Goal: Navigation & Orientation: Find specific page/section

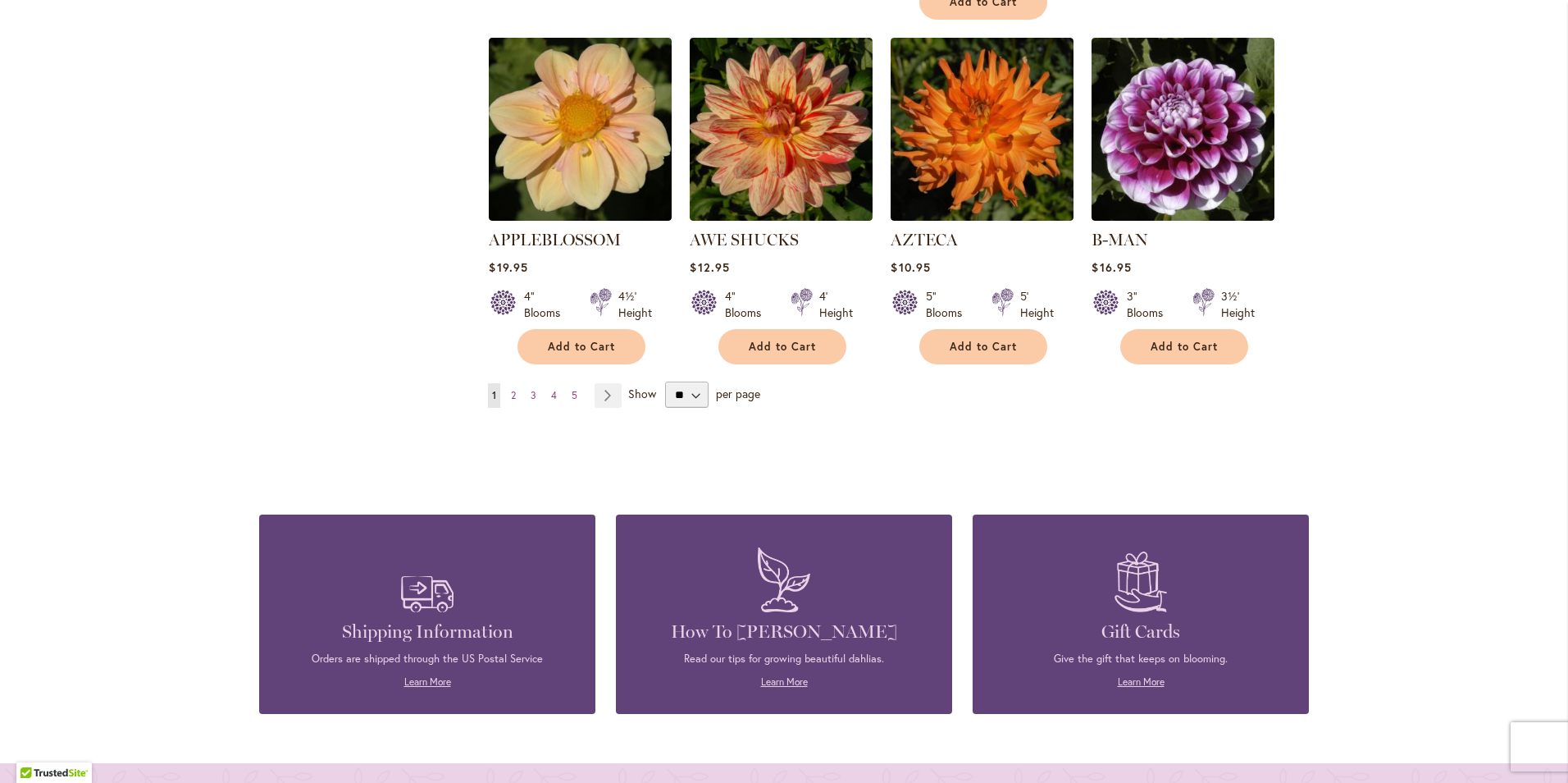
scroll to position [1395, 0]
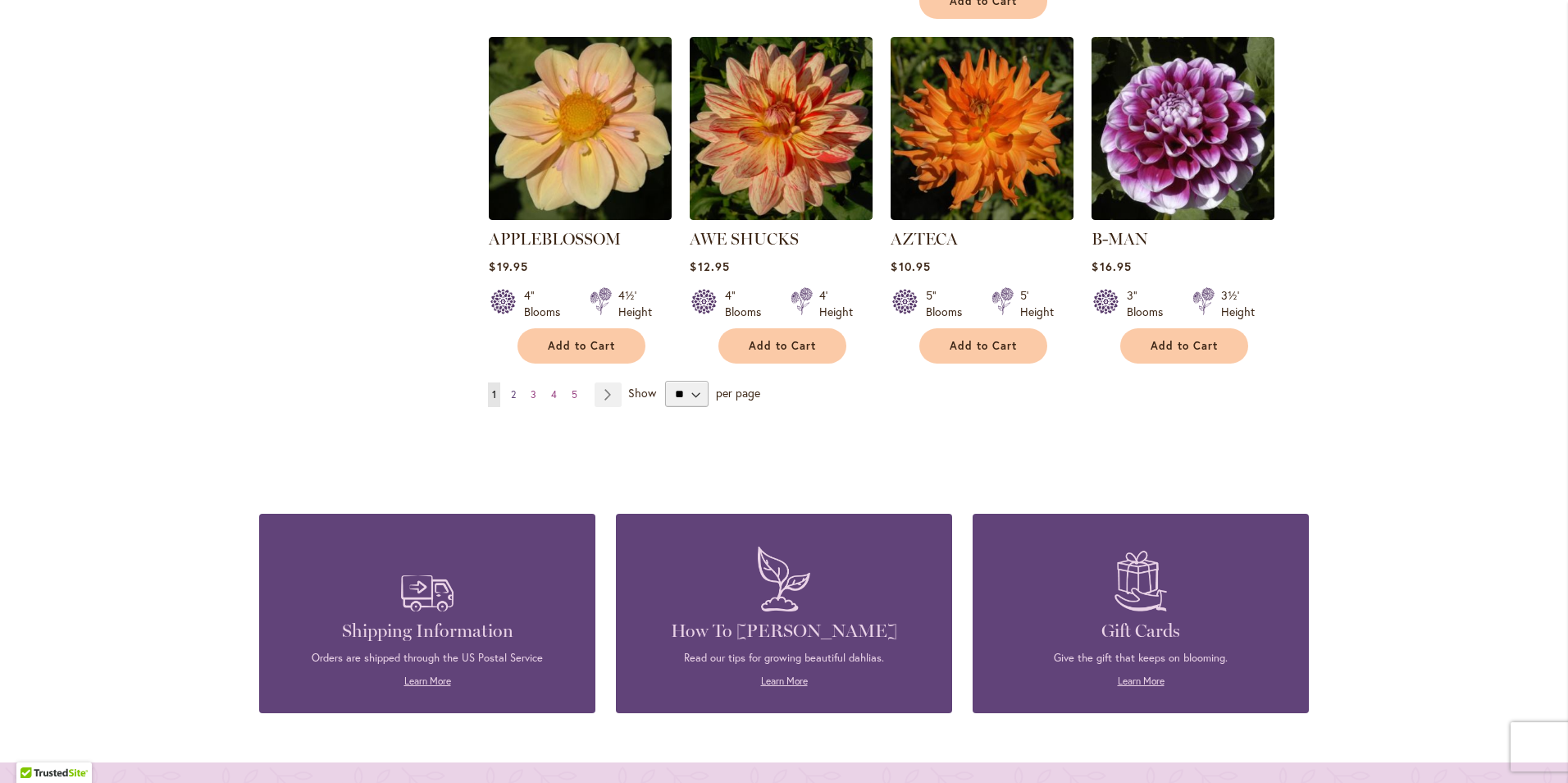
click at [511, 388] on span "2" at bounding box center [512, 394] width 5 height 12
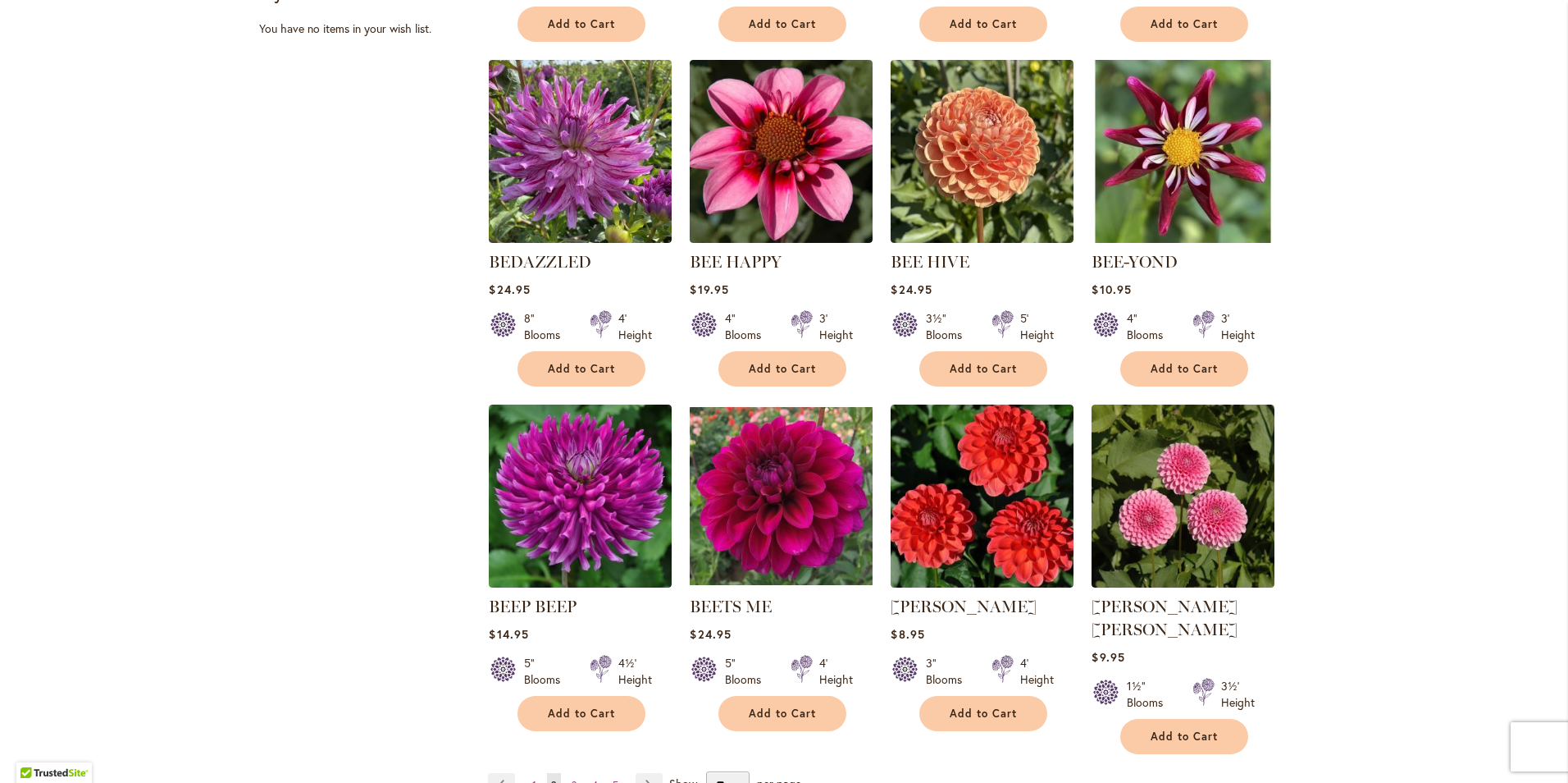
scroll to position [1149, 0]
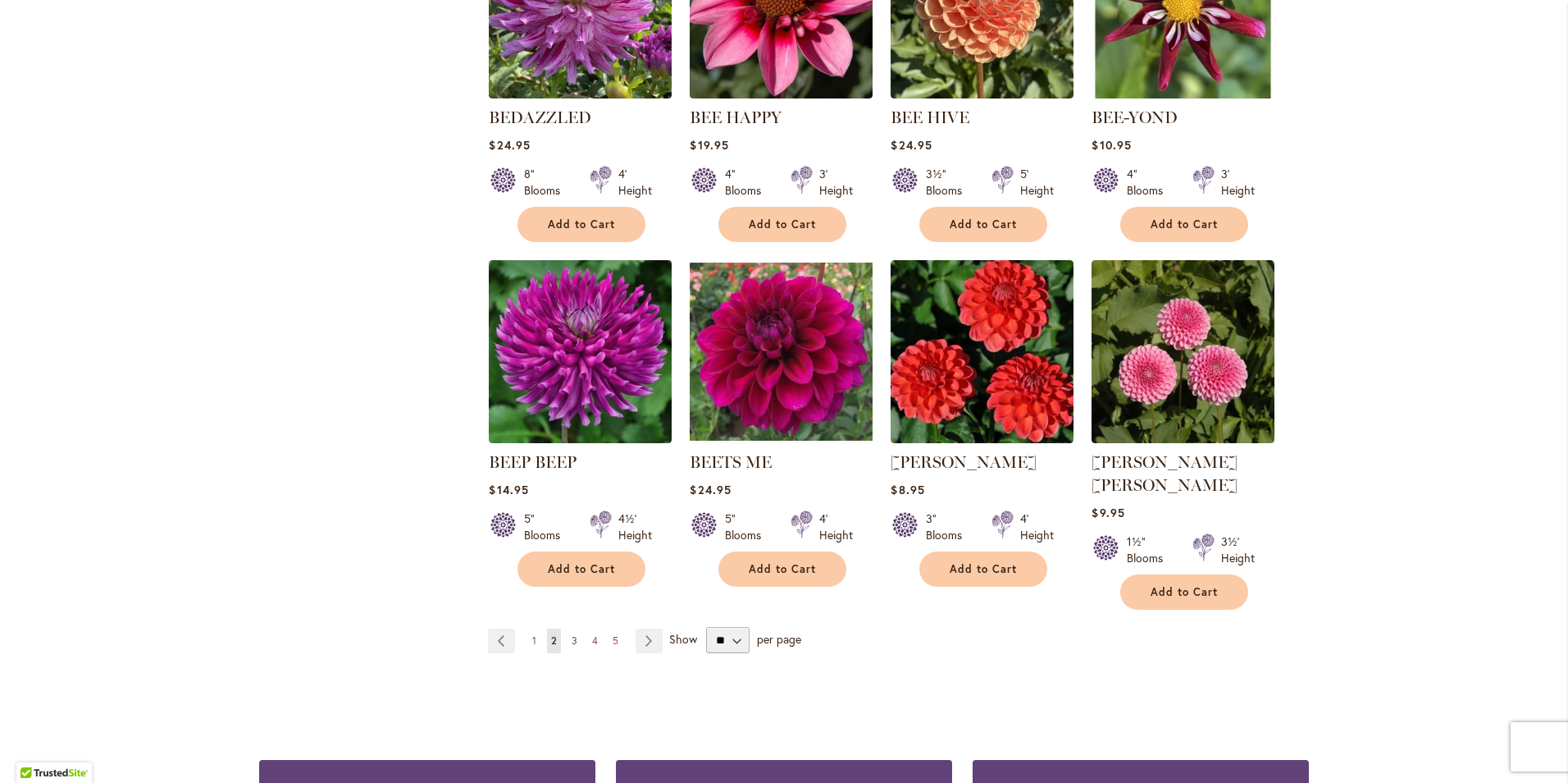
click at [572, 634] on span "3" at bounding box center [575, 640] width 6 height 12
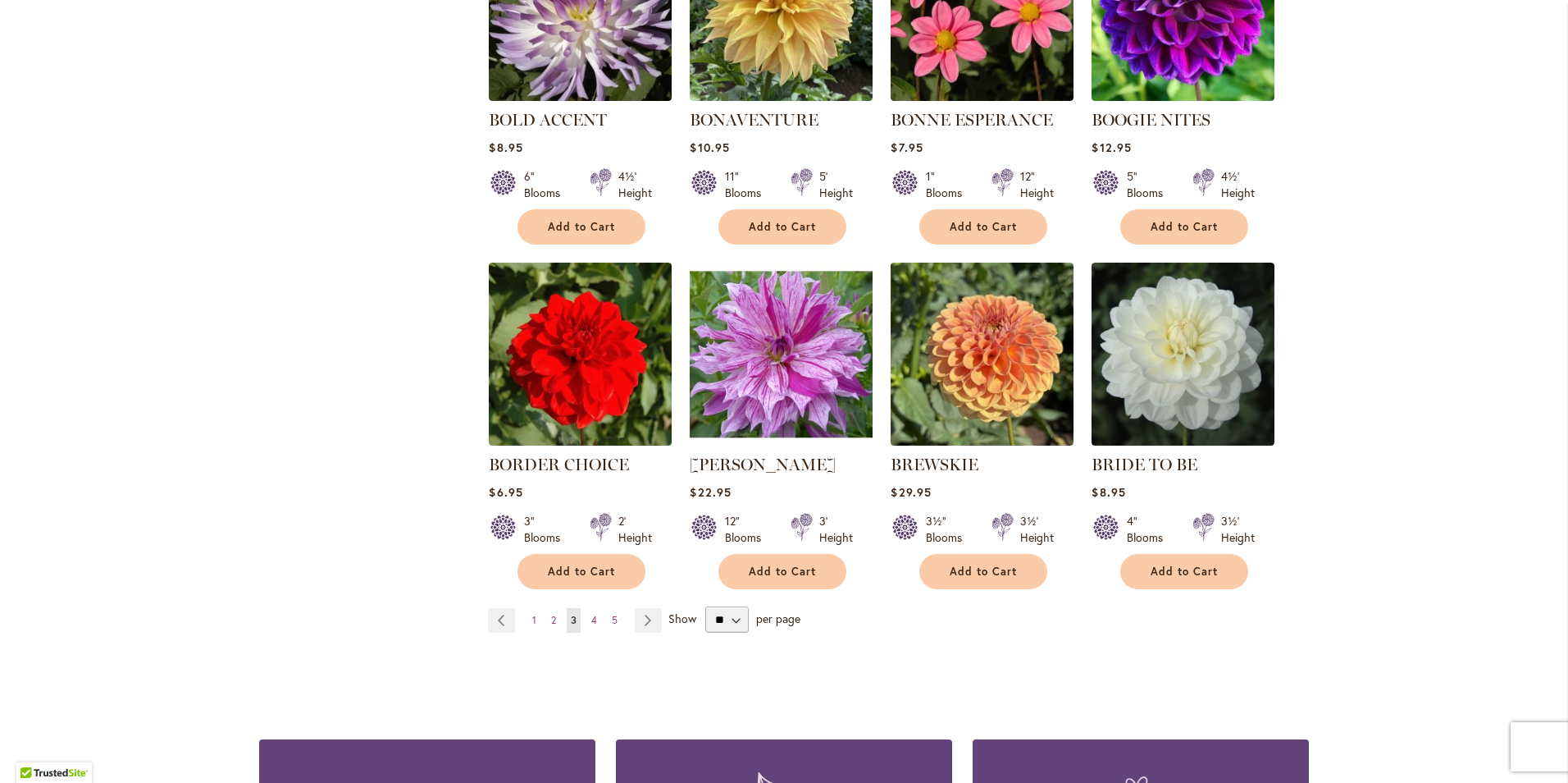
scroll to position [1149, 0]
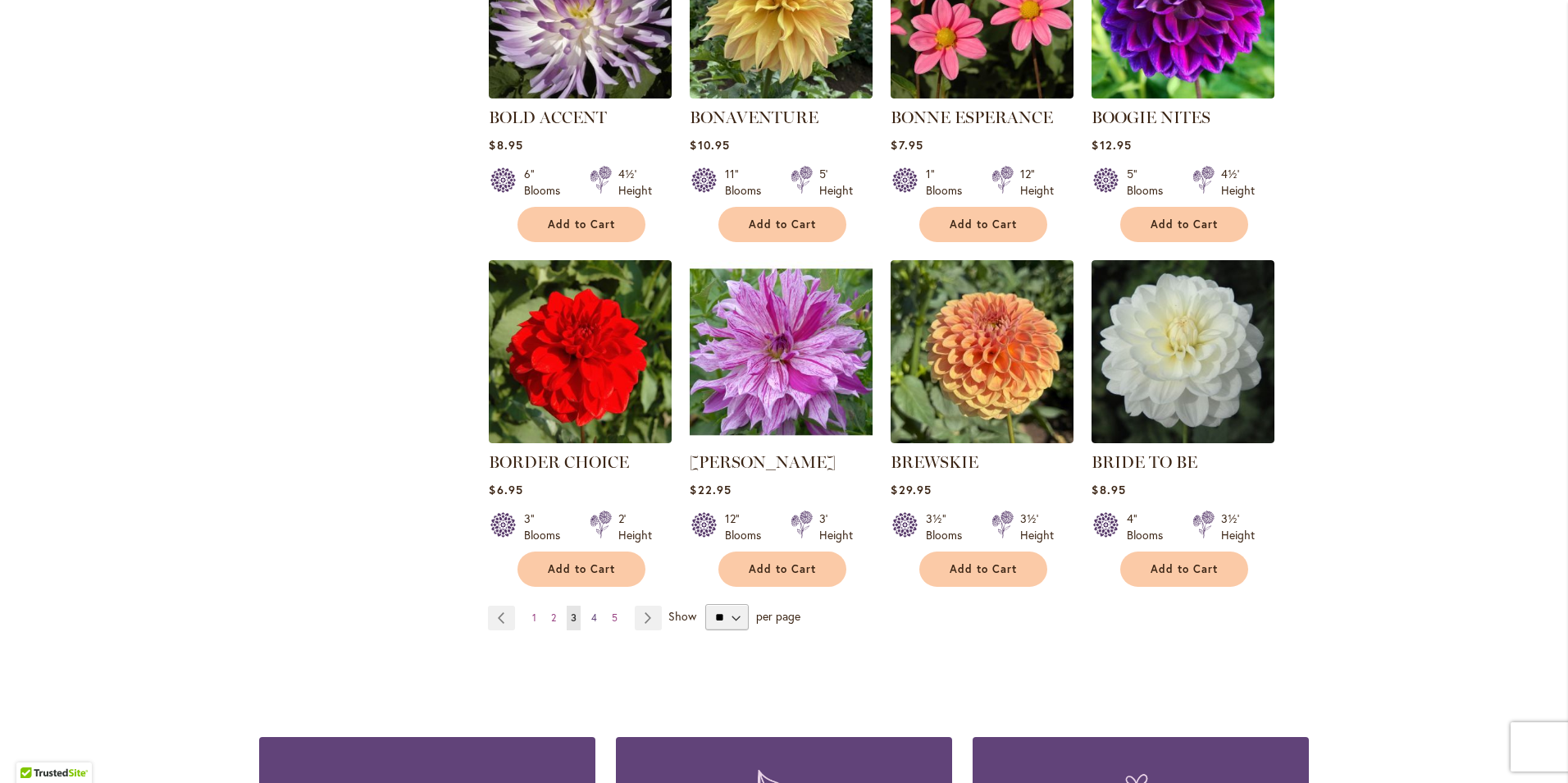
click at [591, 621] on span "4" at bounding box center [594, 617] width 6 height 12
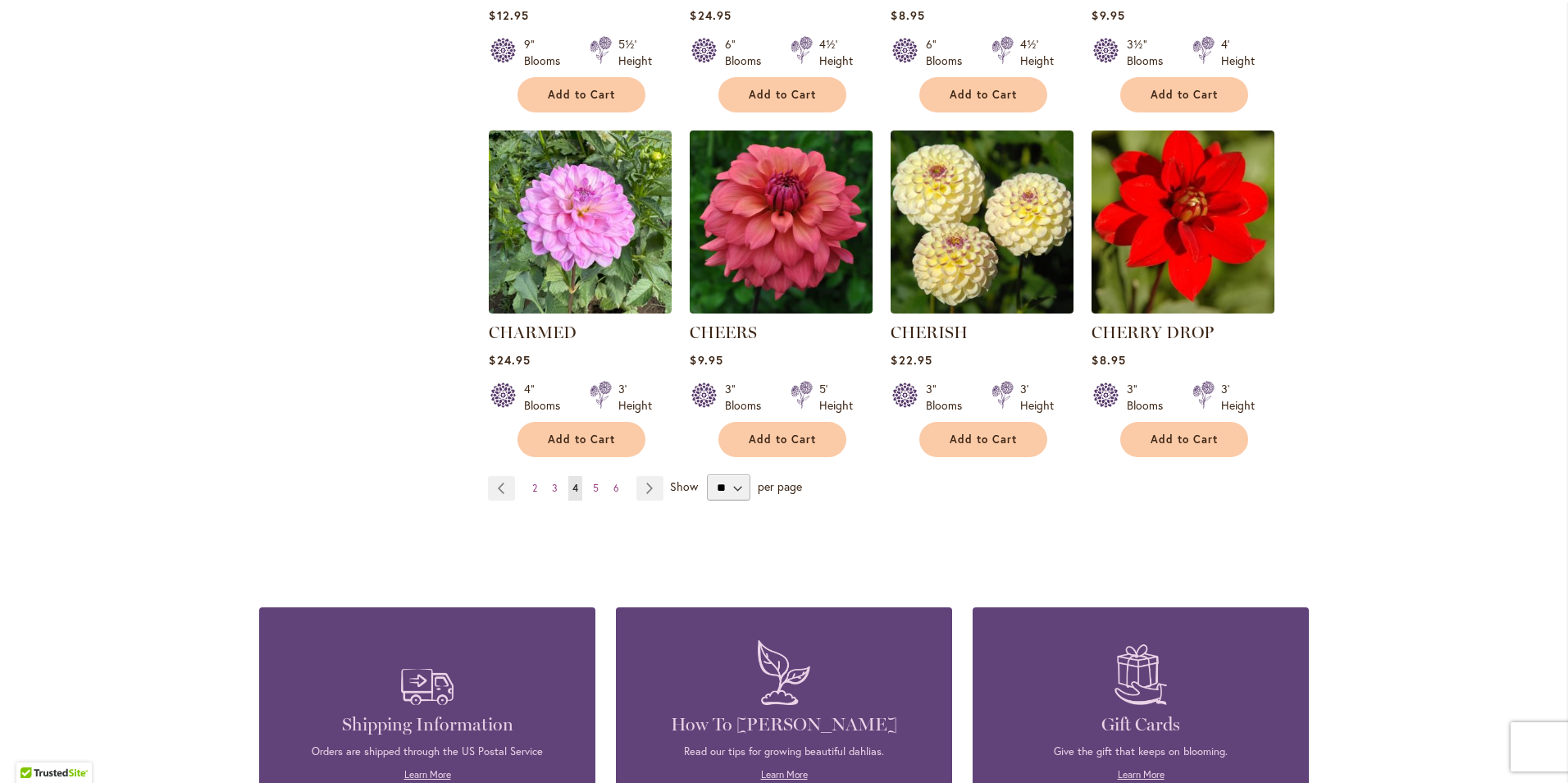
scroll to position [1313, 0]
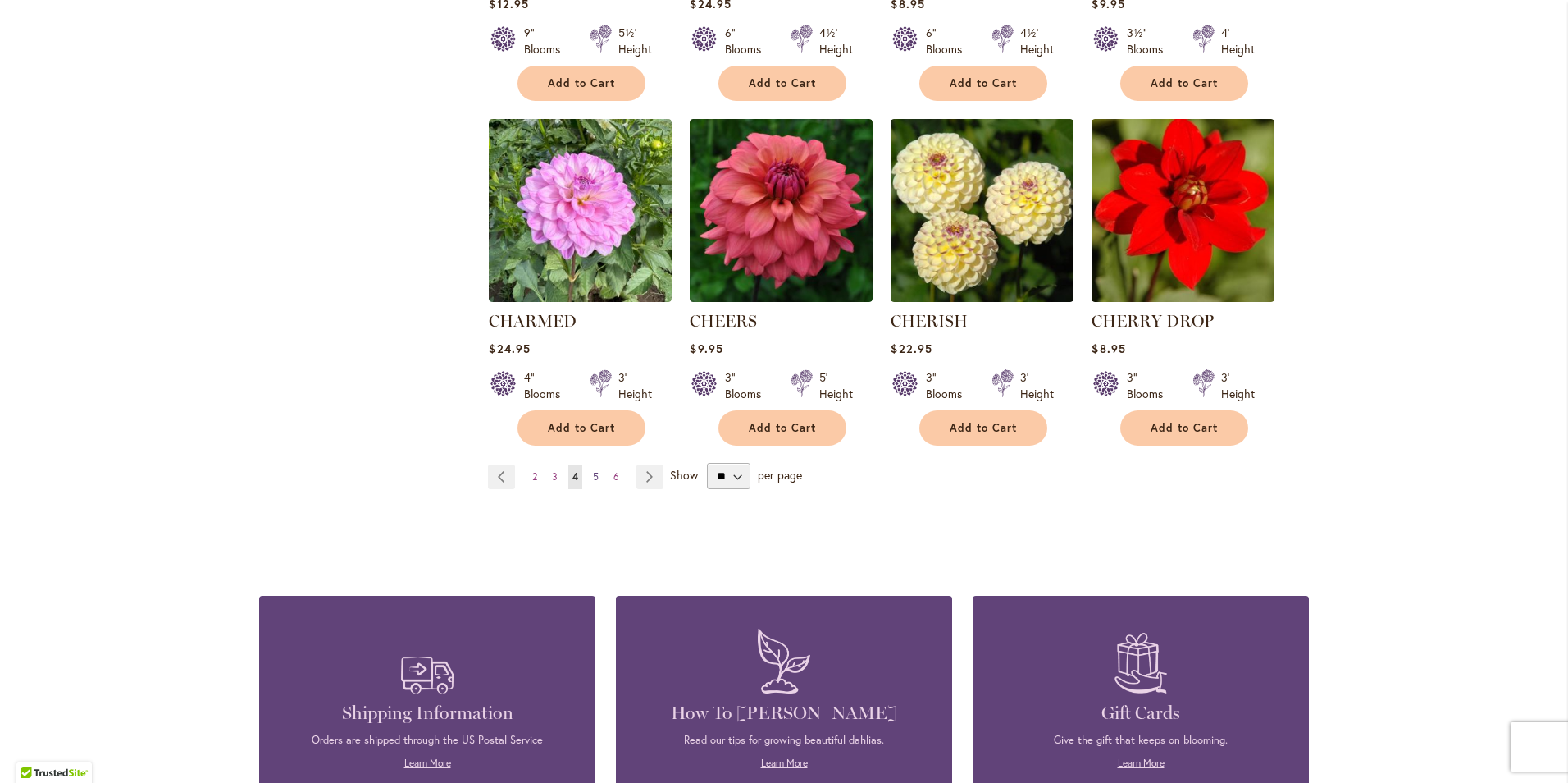
click at [593, 476] on span "5" at bounding box center [596, 476] width 6 height 12
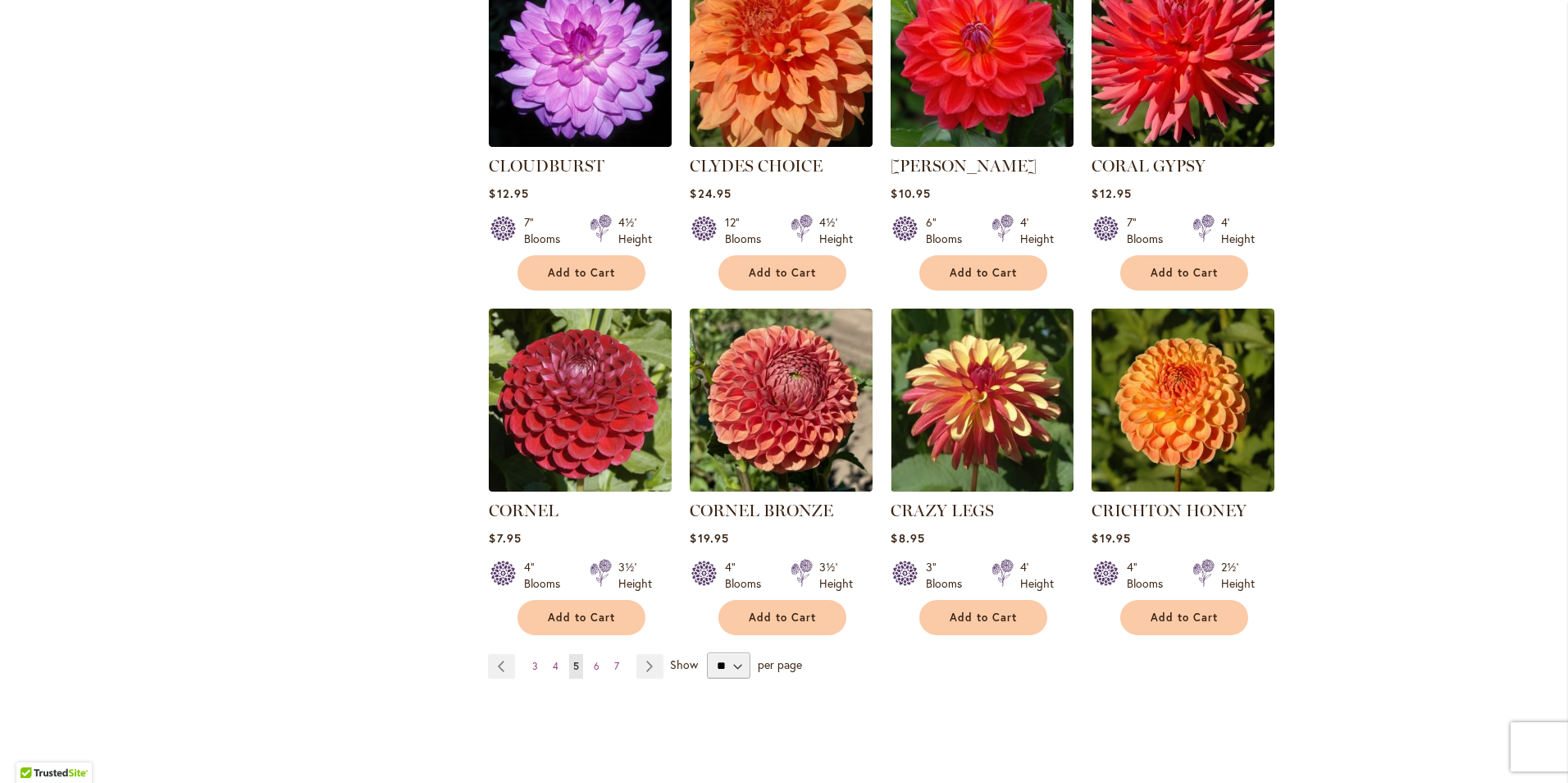
scroll to position [1149, 0]
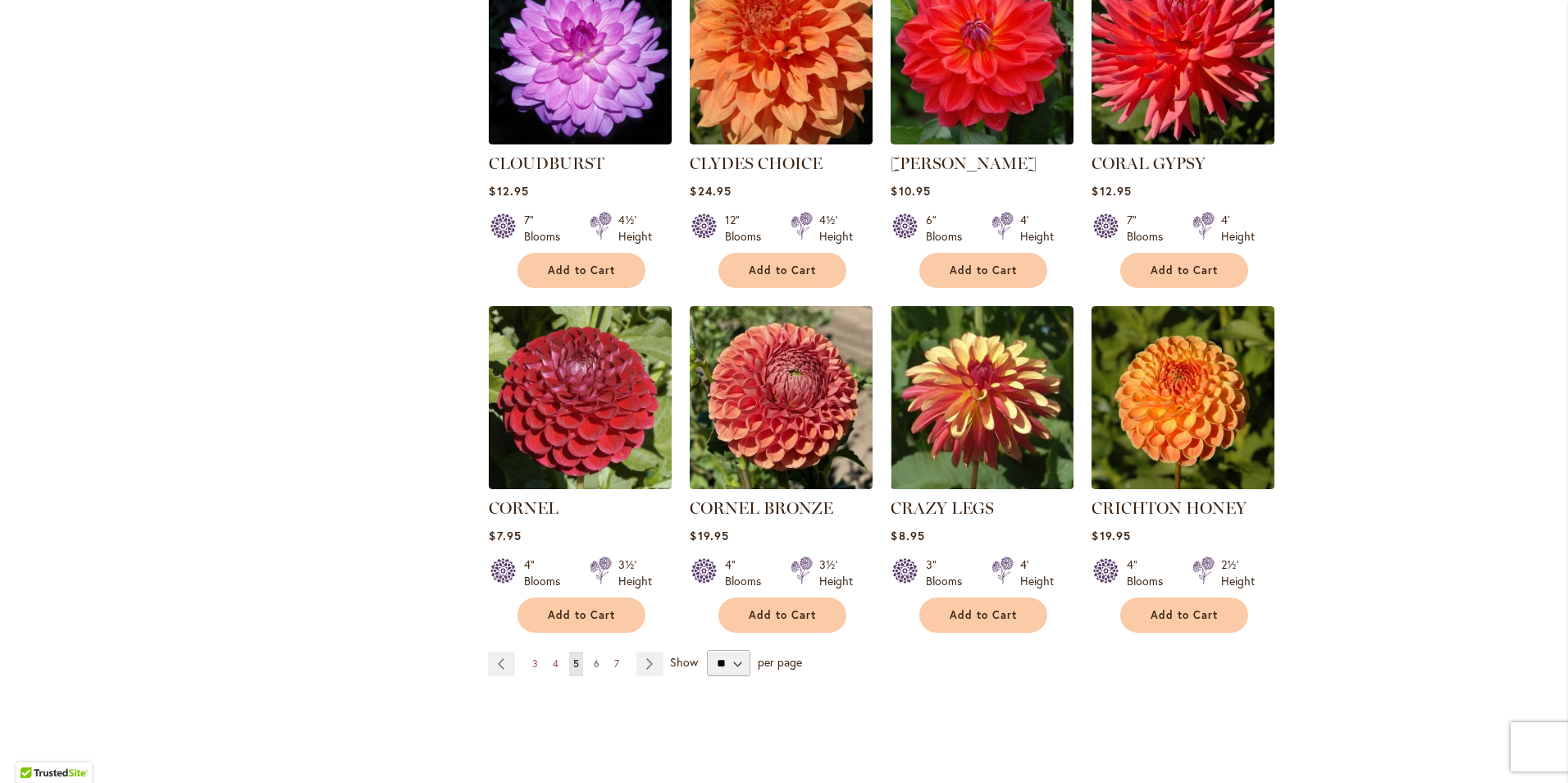
click at [590, 652] on link "Page 6" at bounding box center [596, 664] width 14 height 25
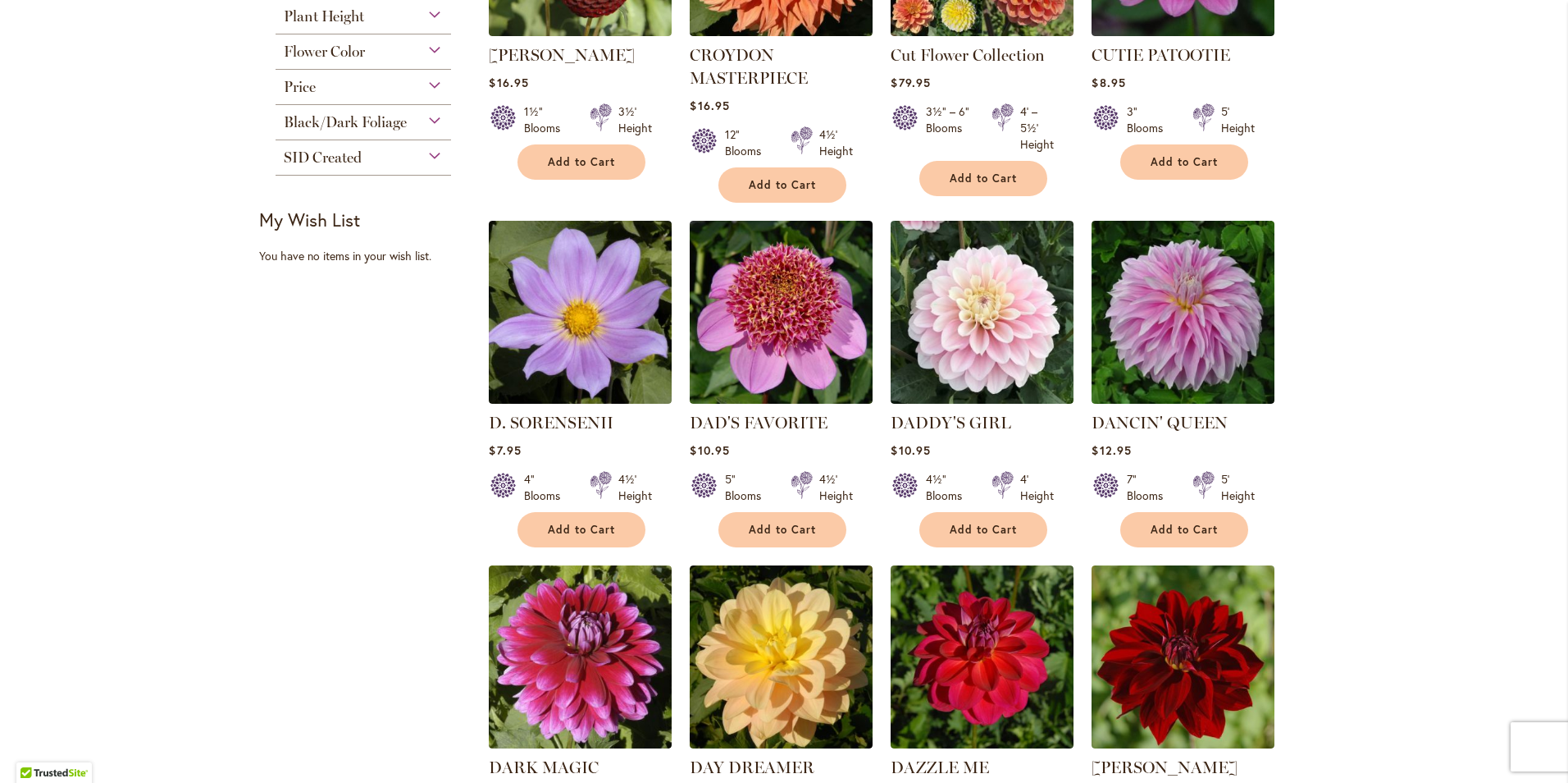
scroll to position [164, 0]
